Goal: Information Seeking & Learning: Learn about a topic

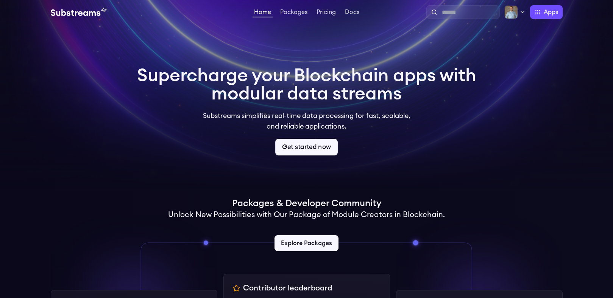
click at [299, 147] on link "Get started now" at bounding box center [306, 147] width 62 height 17
click at [290, 15] on link "Packages" at bounding box center [293, 13] width 30 height 8
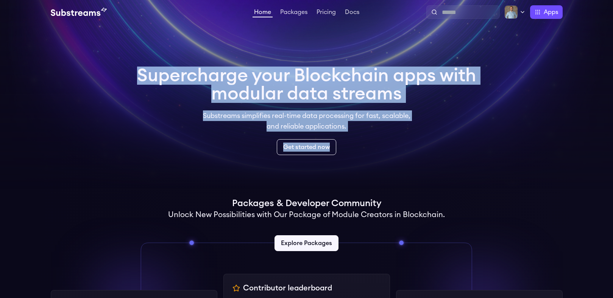
drag, startPoint x: 370, startPoint y: 147, endPoint x: 188, endPoint y: 87, distance: 191.8
click at [132, 73] on div "Supercharge your Blockchain apps with modular data streams Substreams simplifie…" at bounding box center [306, 111] width 351 height 101
click at [342, 135] on div "Supercharge your Blockchain apps with modular data streams Substreams simplifie…" at bounding box center [306, 111] width 339 height 89
drag, startPoint x: 297, startPoint y: 114, endPoint x: 134, endPoint y: 68, distance: 168.9
click at [134, 68] on div "Supercharge your Blockchain apps with modular data streams Substreams simplifie…" at bounding box center [306, 111] width 351 height 101
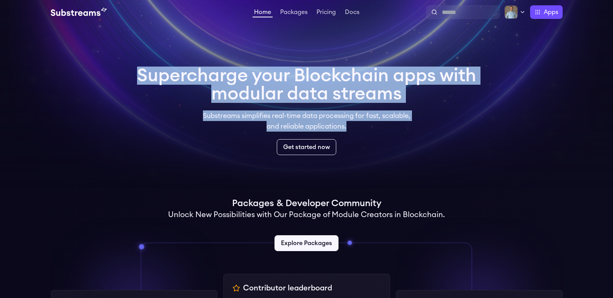
click at [313, 77] on h1 "Supercharge your Blockchain apps with modular data streams" at bounding box center [306, 85] width 339 height 36
drag, startPoint x: 276, startPoint y: 104, endPoint x: 146, endPoint y: 73, distance: 133.2
click at [146, 73] on div "Supercharge your Blockchain apps with modular data streams Substreams simplifie…" at bounding box center [306, 111] width 339 height 89
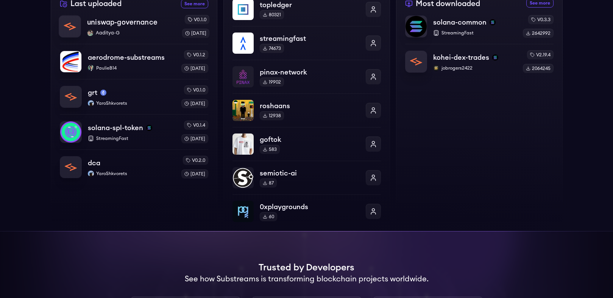
scroll to position [190, 0]
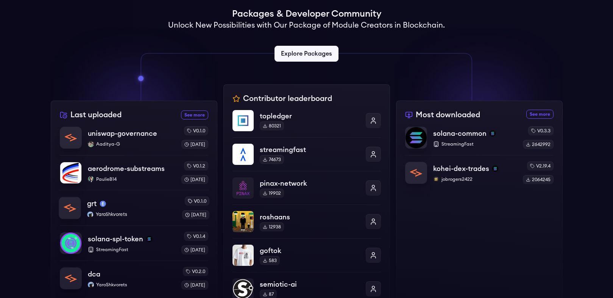
click at [148, 205] on div "grt" at bounding box center [131, 204] width 89 height 11
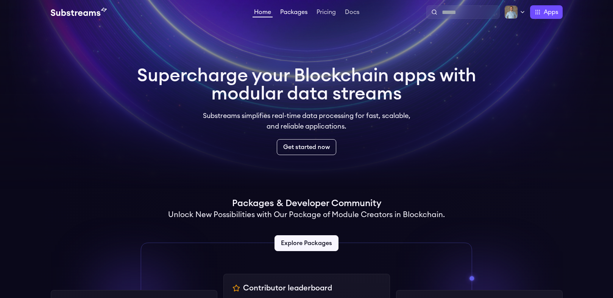
click at [286, 16] on link "Packages" at bounding box center [293, 13] width 30 height 8
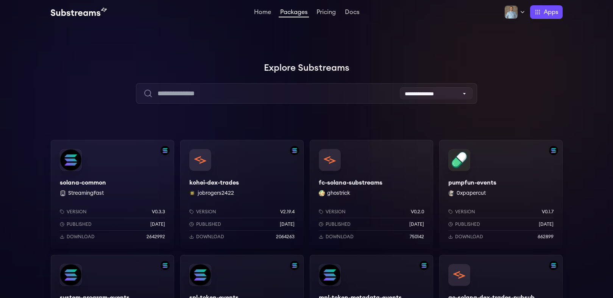
drag, startPoint x: 348, startPoint y: 71, endPoint x: 382, endPoint y: 66, distance: 33.7
click at [382, 67] on h1 "Explore Substreams" at bounding box center [307, 68] width 512 height 15
click at [332, 14] on link "Pricing" at bounding box center [326, 13] width 22 height 8
drag, startPoint x: 382, startPoint y: 65, endPoint x: 234, endPoint y: 66, distance: 148.0
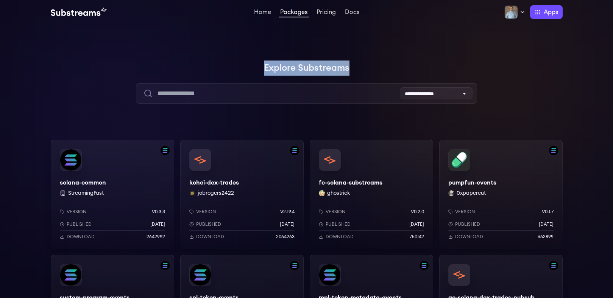
click at [283, 66] on h1 "Explore Substreams" at bounding box center [307, 68] width 512 height 15
drag, startPoint x: 255, startPoint y: 73, endPoint x: 389, endPoint y: 75, distance: 133.2
drag, startPoint x: 386, startPoint y: 73, endPoint x: 394, endPoint y: 73, distance: 7.9
click at [386, 73] on div at bounding box center [499, 75] width 227 height 227
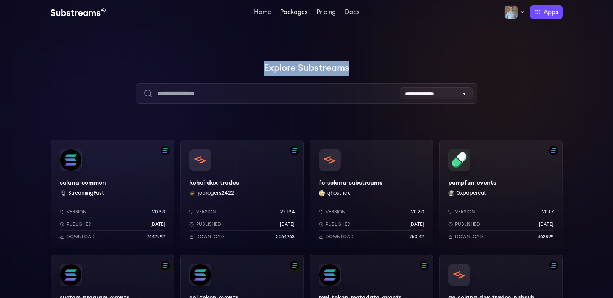
drag, startPoint x: 327, startPoint y: 73, endPoint x: 247, endPoint y: 69, distance: 79.9
click at [247, 69] on h1 "Explore Substreams" at bounding box center [307, 68] width 512 height 15
